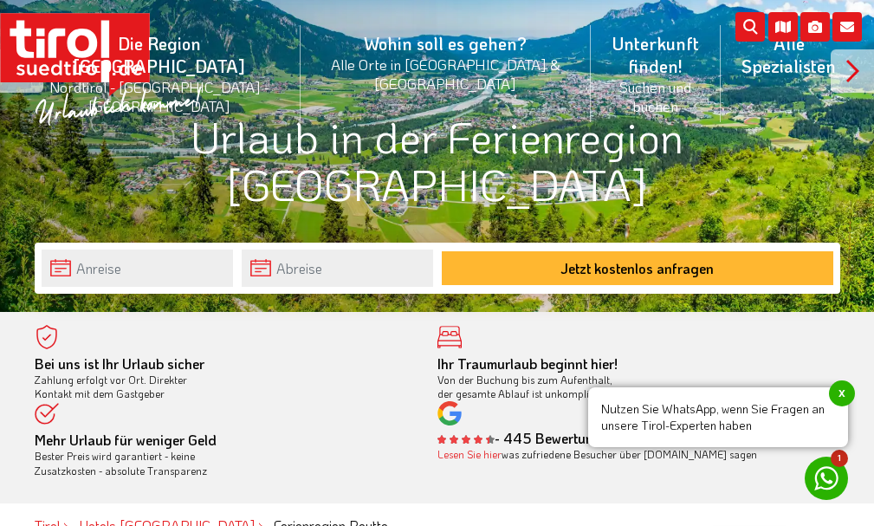
scroll to position [260, 0]
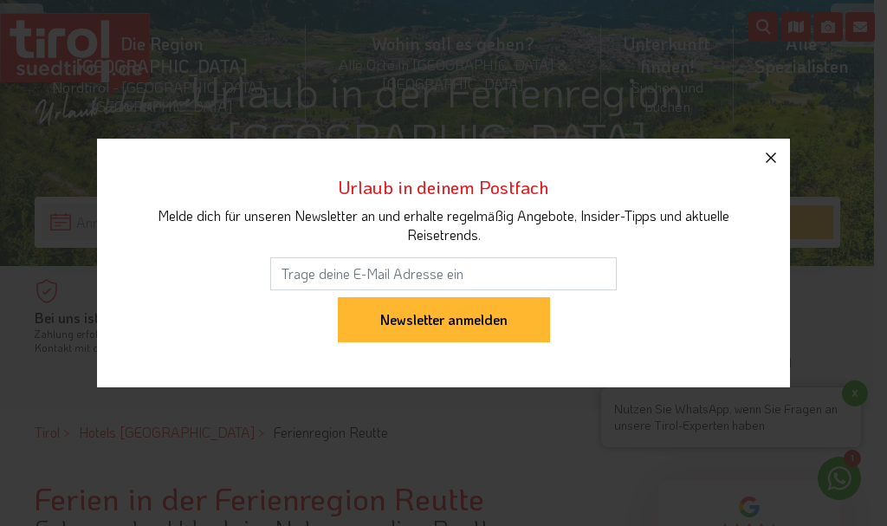
click at [771, 155] on icon "button" at bounding box center [771, 157] width 21 height 21
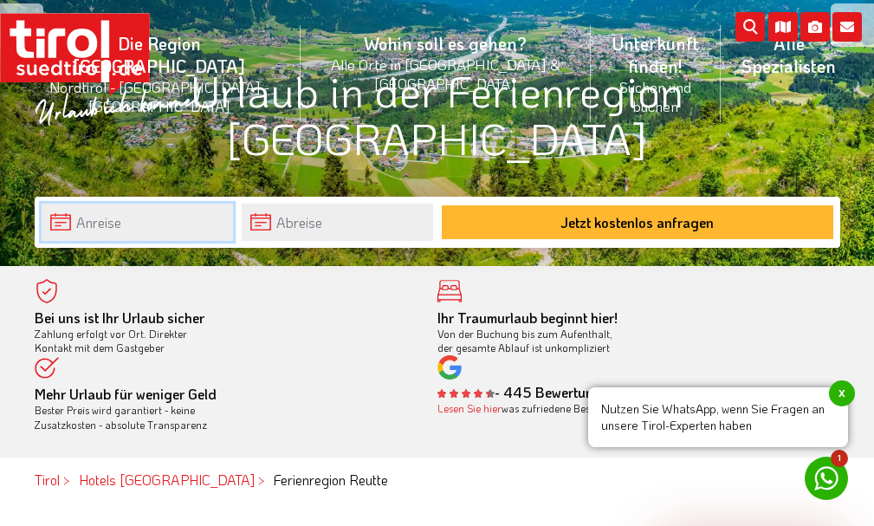
click at [116, 215] on input "text" at bounding box center [138, 222] width 192 height 37
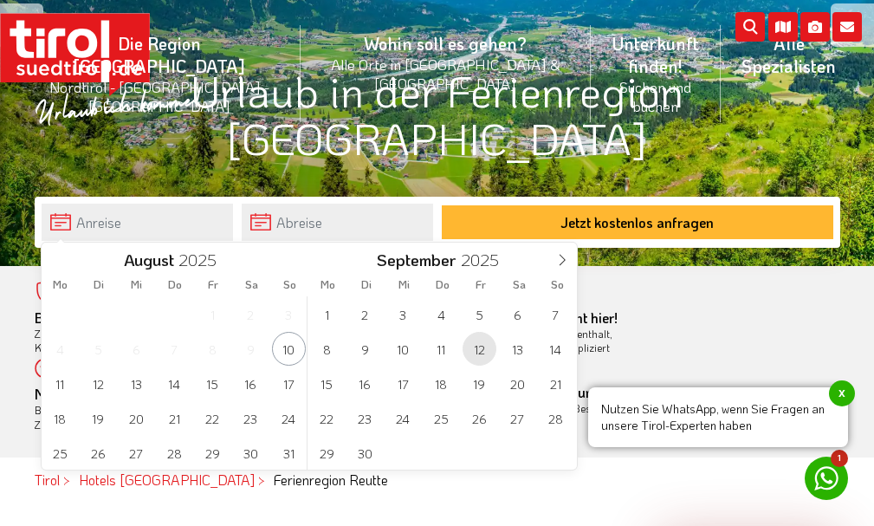
click at [477, 354] on span "12" at bounding box center [480, 349] width 34 height 34
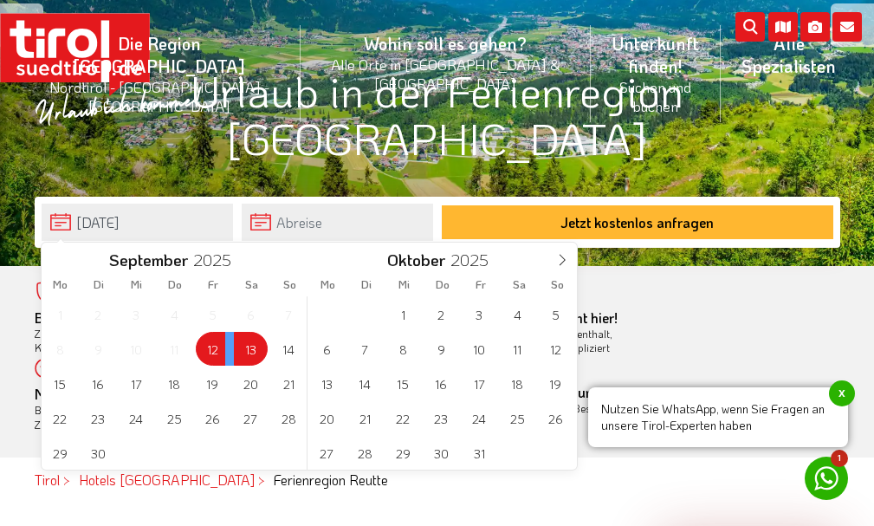
click at [248, 344] on span "13" at bounding box center [251, 349] width 34 height 34
type input "[DATE]"
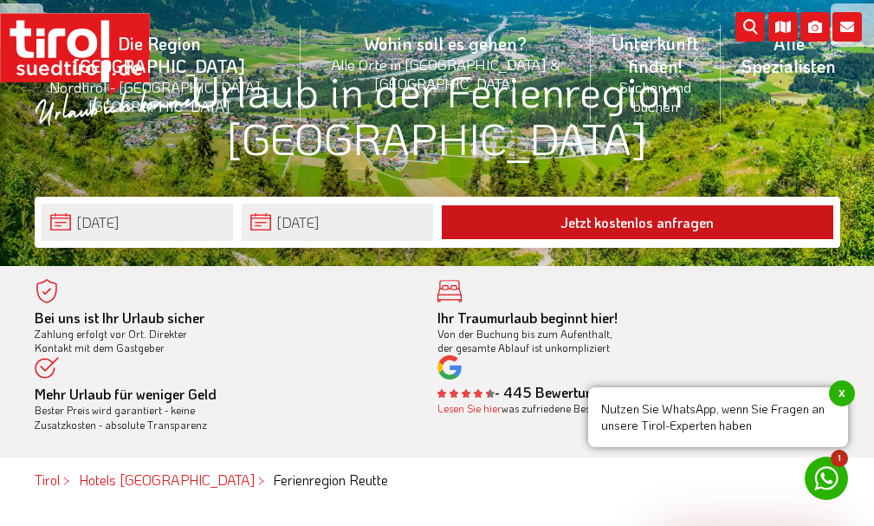
click at [568, 225] on button "Jetzt kostenlos anfragen" at bounding box center [638, 222] width 392 height 34
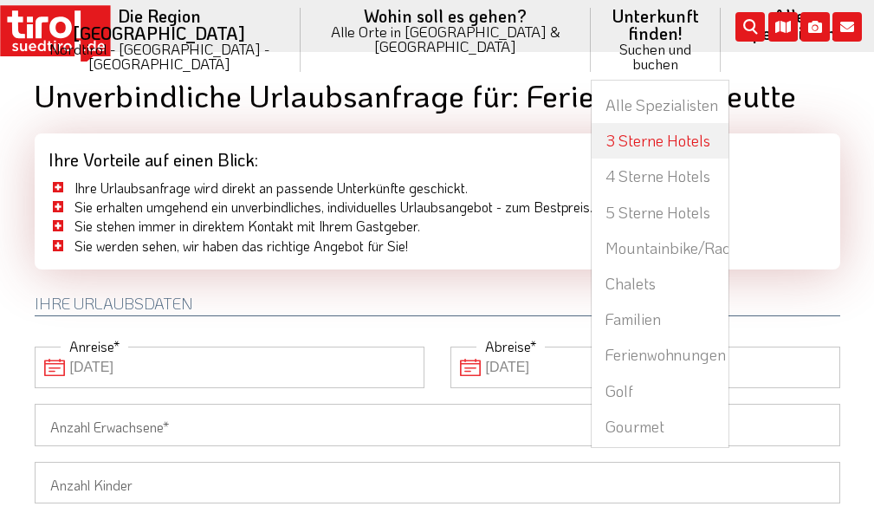
click at [592, 123] on link "3 Sterne Hotels" at bounding box center [660, 141] width 137 height 36
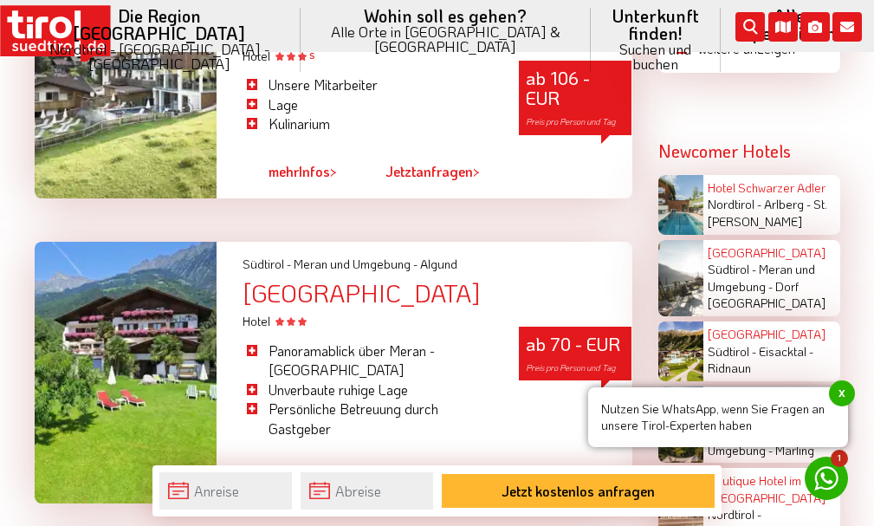
scroll to position [2860, 0]
